Goal: Information Seeking & Learning: Understand process/instructions

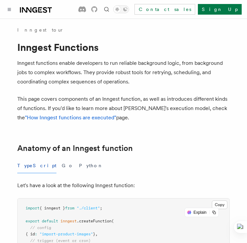
drag, startPoint x: 177, startPoint y: 108, endPoint x: 209, endPoint y: 79, distance: 42.3
click at [209, 79] on p "Inngest functions enable developers to run reliable background logic, from back…" at bounding box center [123, 72] width 213 height 28
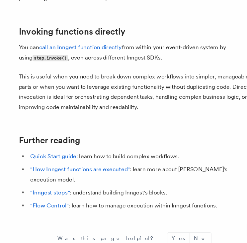
scroll to position [1485, 0]
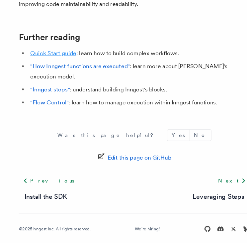
click at [55, 71] on link "Quick Start guide" at bounding box center [49, 68] width 42 height 6
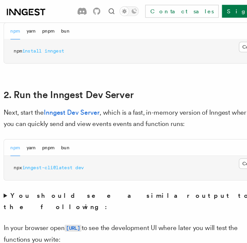
scroll to position [445, 0]
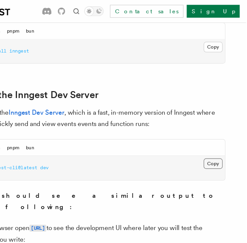
click at [221, 131] on button "Copy Copied" at bounding box center [220, 135] width 16 height 9
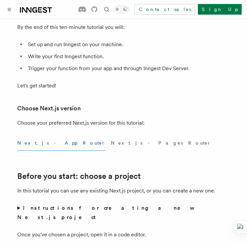
scroll to position [56, 0]
